Goal: Task Accomplishment & Management: Use online tool/utility

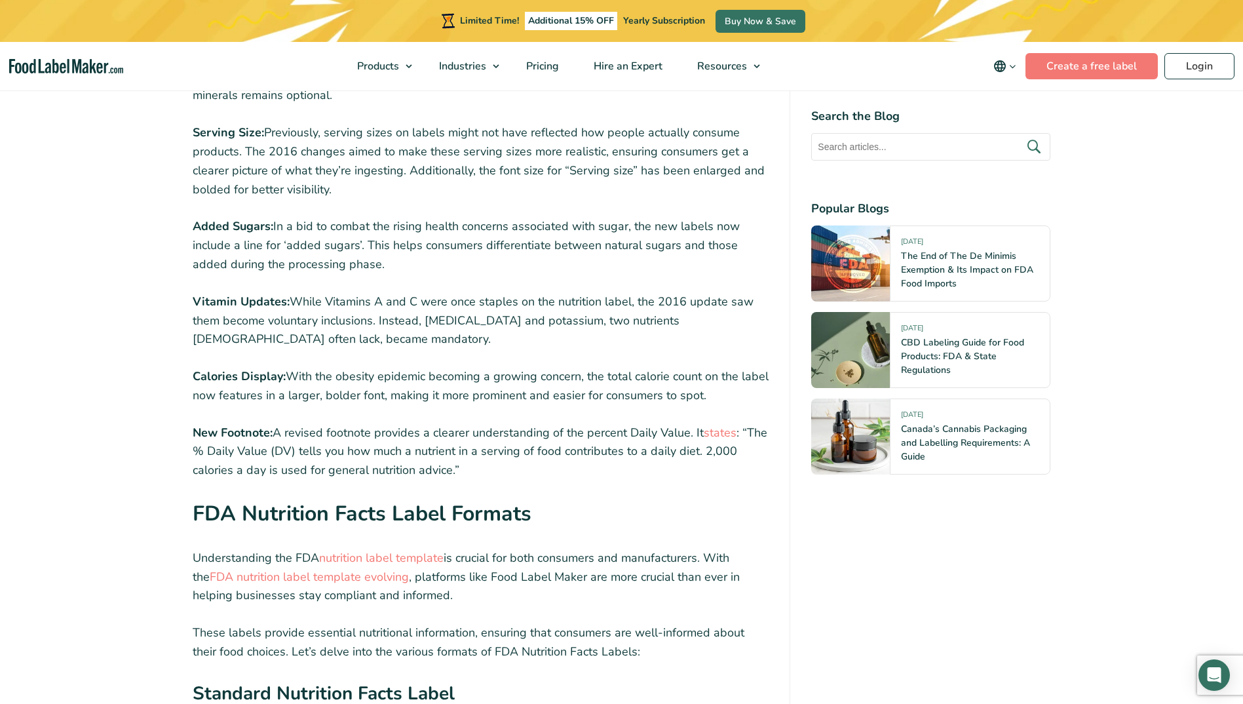
scroll to position [1742, 0]
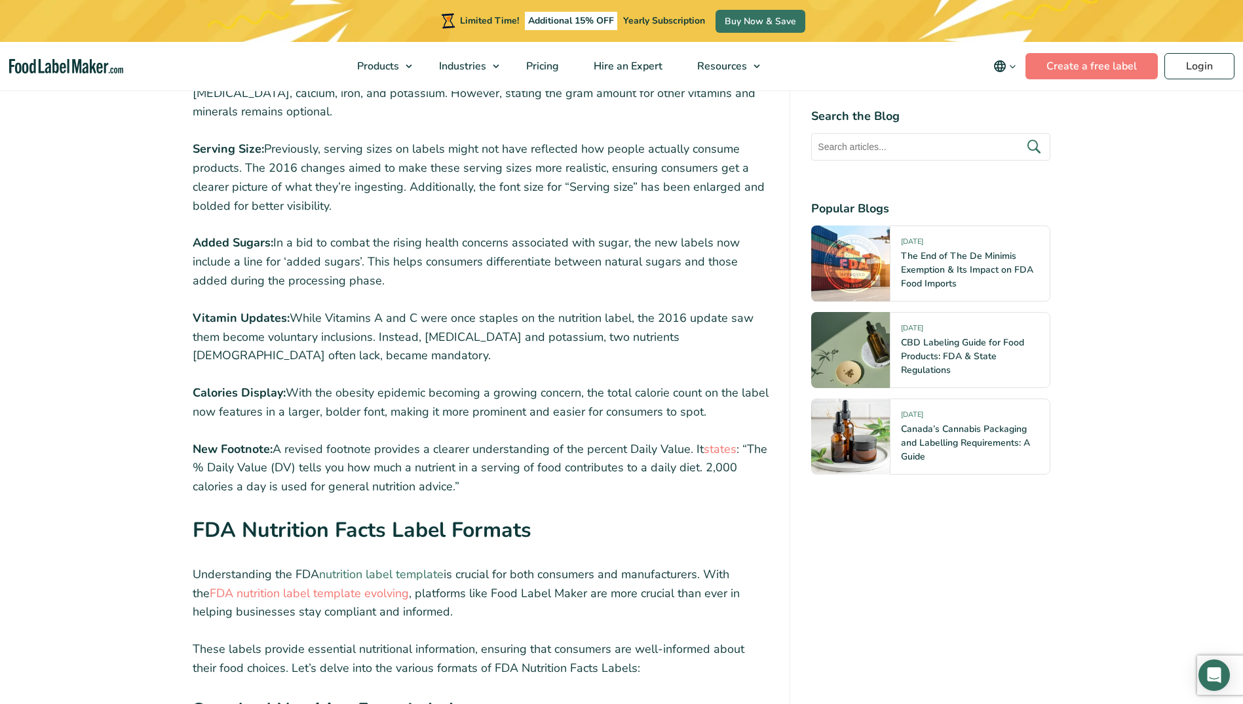
click at [408, 574] on link "nutrition label template" at bounding box center [381, 574] width 125 height 16
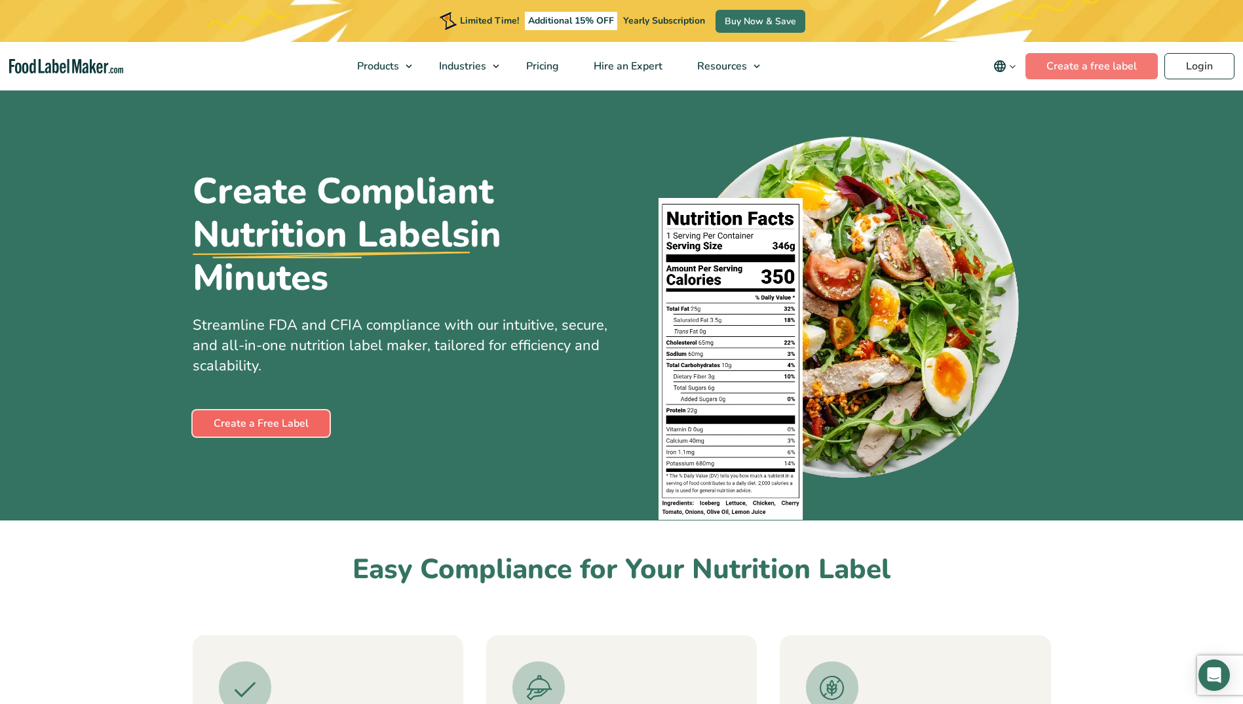
click at [289, 417] on link "Create a Free Label" at bounding box center [261, 423] width 137 height 26
